Goal: Find specific page/section: Find specific page/section

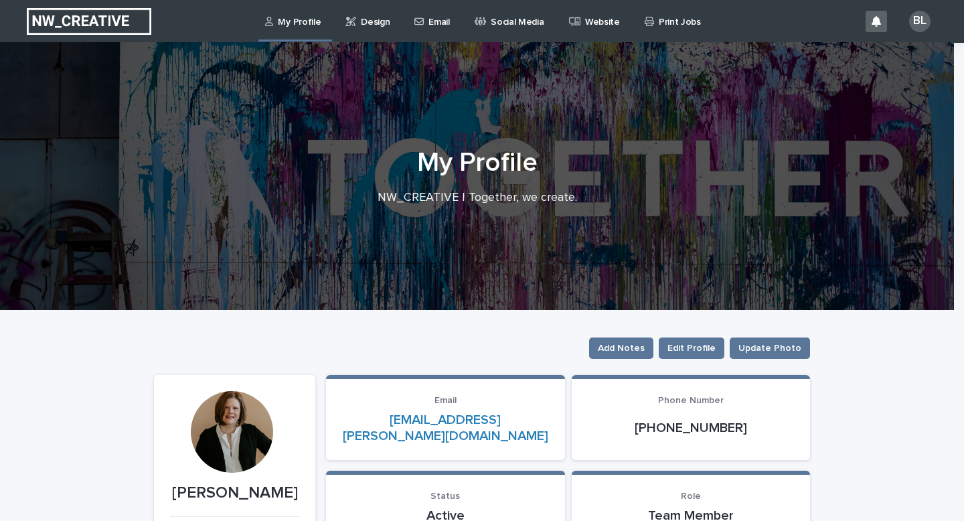
click at [367, 23] on p "Design" at bounding box center [375, 14] width 29 height 28
